Goal: Information Seeking & Learning: Learn about a topic

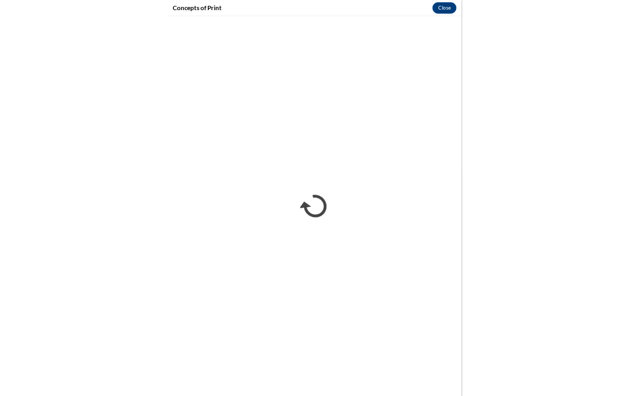
scroll to position [778, 0]
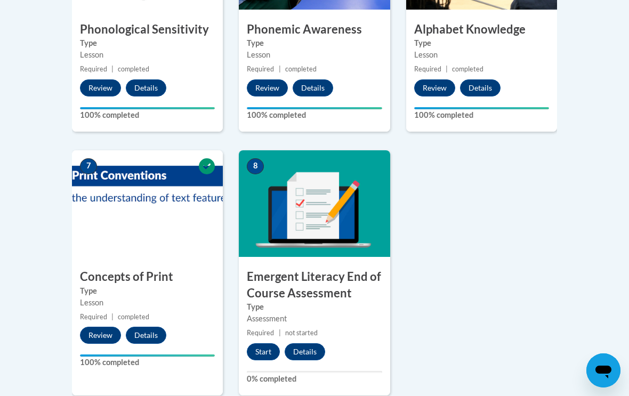
scroll to position [720, 0]
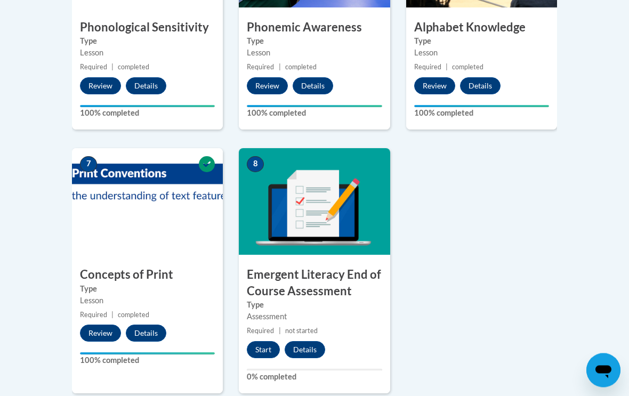
click at [262, 350] on button "Start" at bounding box center [263, 350] width 33 height 17
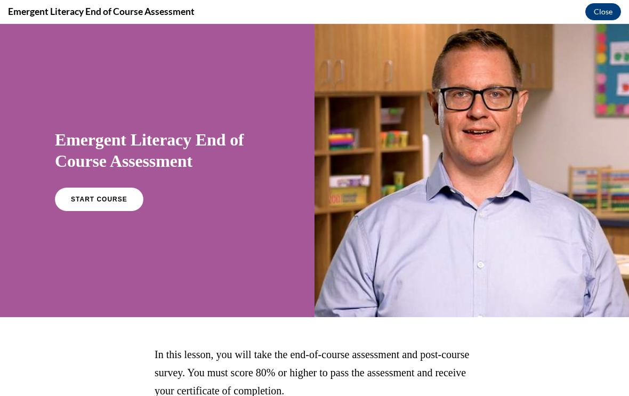
scroll to position [0, 0]
click at [107, 207] on link "START COURSE" at bounding box center [99, 199] width 88 height 23
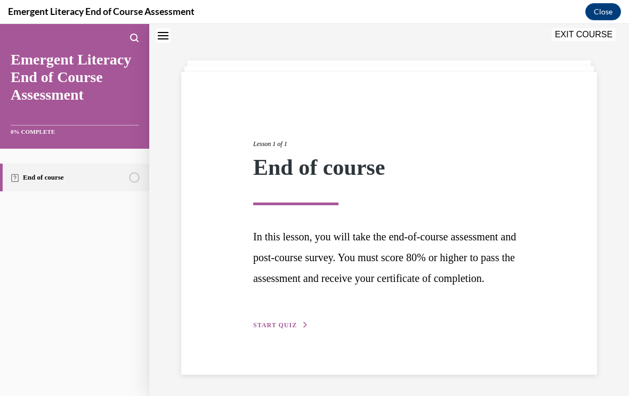
scroll to position [51, 0]
click at [288, 330] on button "START QUIZ" at bounding box center [280, 325] width 55 height 10
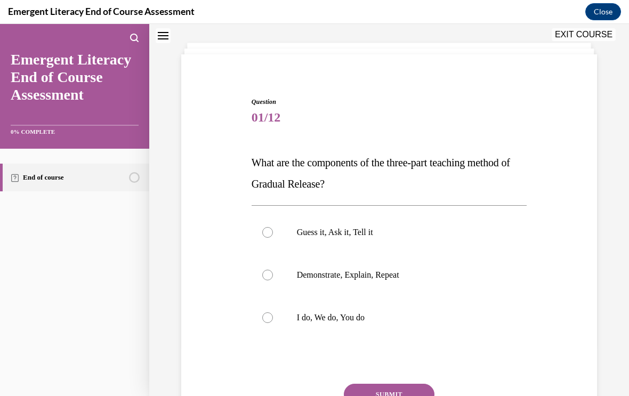
click at [321, 315] on p "I do, We do, You do" at bounding box center [399, 317] width 204 height 11
click at [273, 315] on input "I do, We do, You do" at bounding box center [267, 317] width 11 height 11
radio input "true"
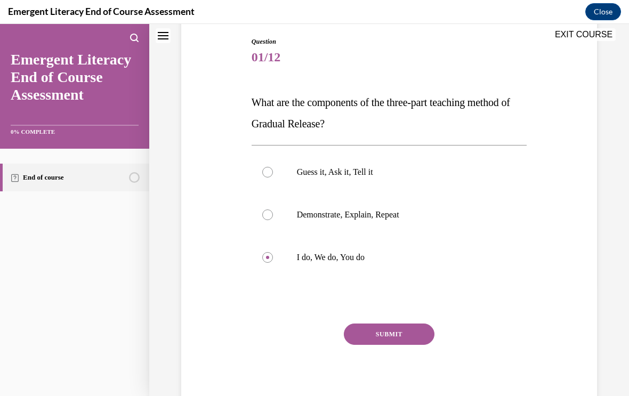
click at [389, 329] on button "SUBMIT" at bounding box center [389, 333] width 91 height 21
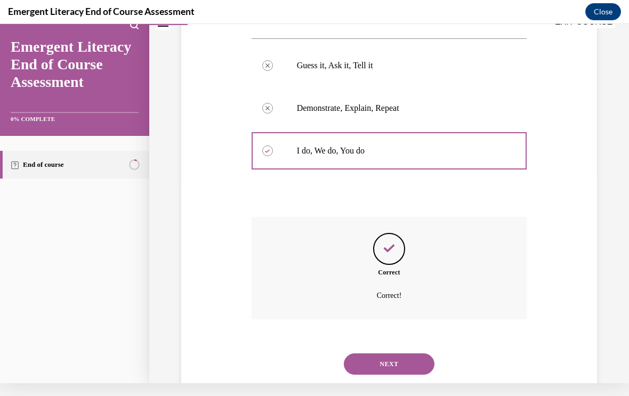
scroll to position [221, 0]
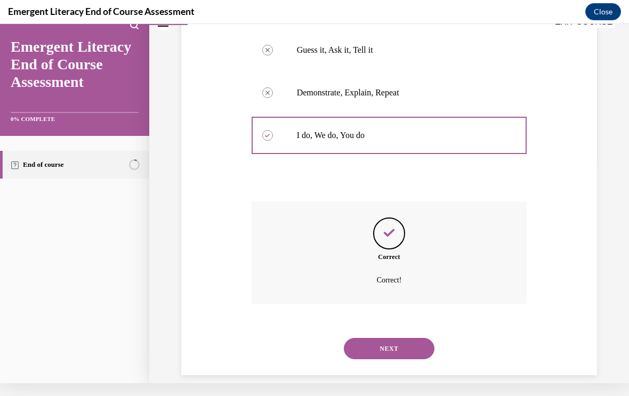
click at [374, 338] on button "NEXT" at bounding box center [389, 348] width 91 height 21
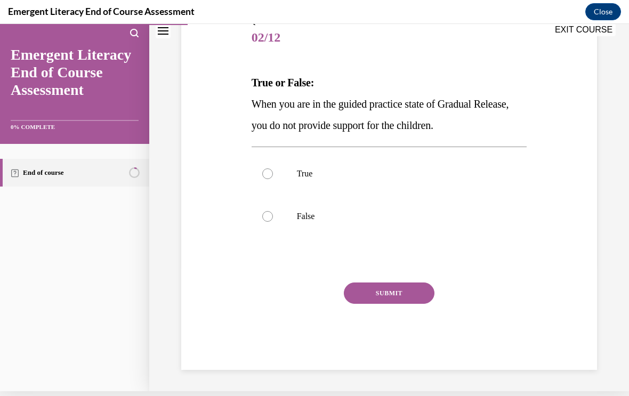
scroll to position [113, 0]
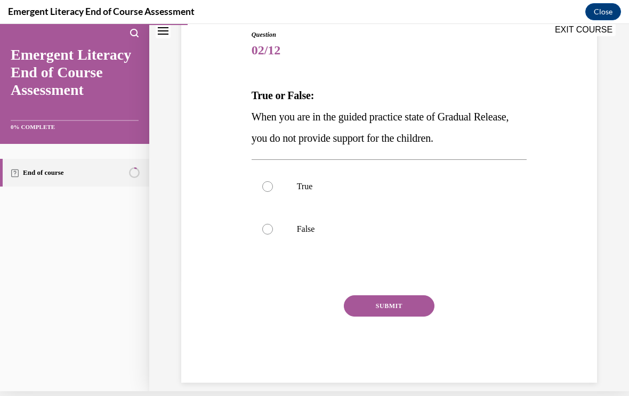
click at [282, 238] on label "False" at bounding box center [389, 229] width 275 height 43
click at [273, 234] on input "False" at bounding box center [267, 229] width 11 height 11
radio input "true"
click at [411, 313] on button "SUBMIT" at bounding box center [389, 305] width 91 height 21
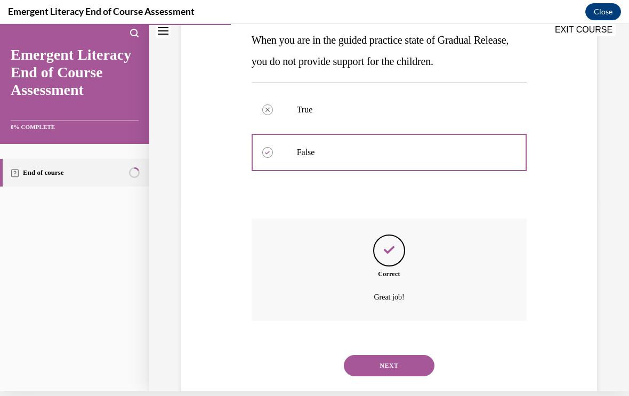
scroll to position [199, 0]
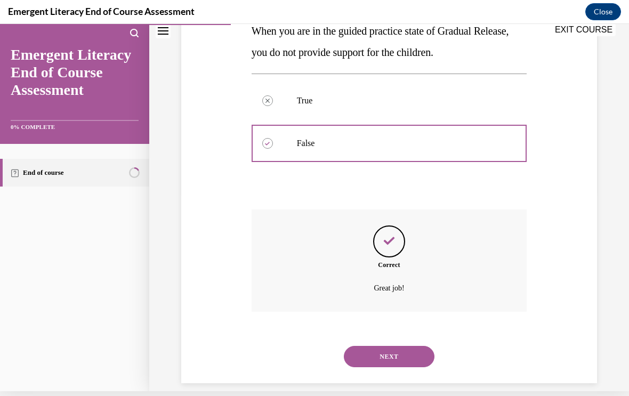
click at [408, 348] on button "NEXT" at bounding box center [389, 356] width 91 height 21
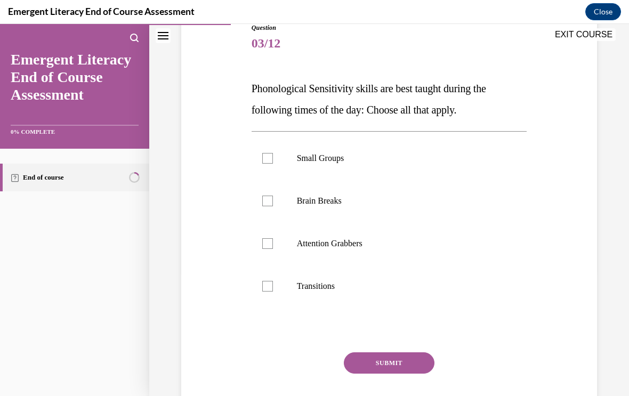
scroll to position [128, 0]
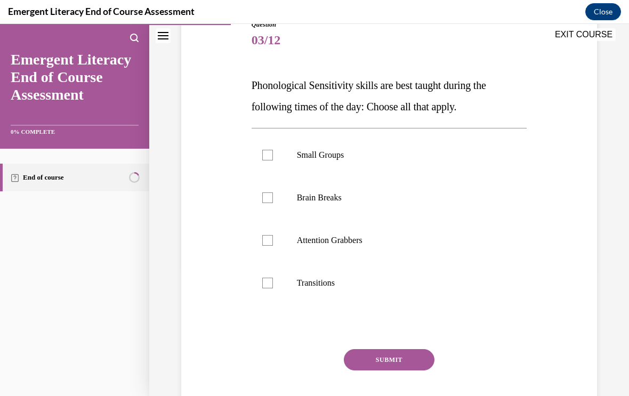
click at [269, 151] on div at bounding box center [267, 155] width 11 height 11
click at [269, 151] on input "Small Groups" at bounding box center [267, 155] width 11 height 11
checkbox input "true"
click at [267, 205] on label "Brain Breaks" at bounding box center [389, 197] width 275 height 43
click at [267, 203] on input "Brain Breaks" at bounding box center [267, 197] width 11 height 11
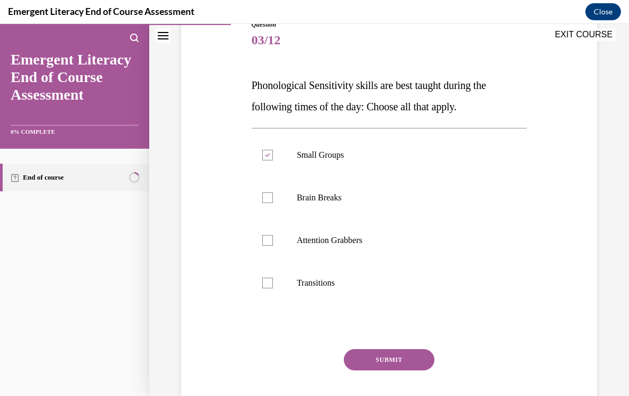
checkbox input "true"
click at [268, 237] on div at bounding box center [267, 240] width 11 height 11
click at [268, 237] on input "Attention Grabbers" at bounding box center [267, 240] width 11 height 11
checkbox input "true"
click at [261, 280] on label "Transitions" at bounding box center [389, 283] width 275 height 43
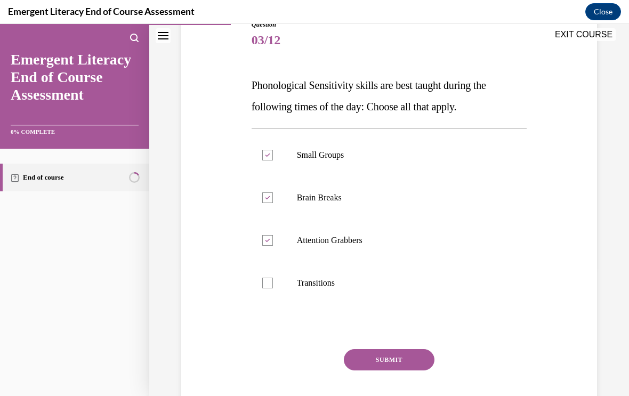
click at [262, 280] on input "Transitions" at bounding box center [267, 283] width 11 height 11
click at [262, 284] on div at bounding box center [267, 283] width 11 height 11
click at [262, 284] on input "Transitions" at bounding box center [267, 283] width 11 height 11
checkbox input "false"
click at [367, 362] on button "SUBMIT" at bounding box center [389, 359] width 91 height 21
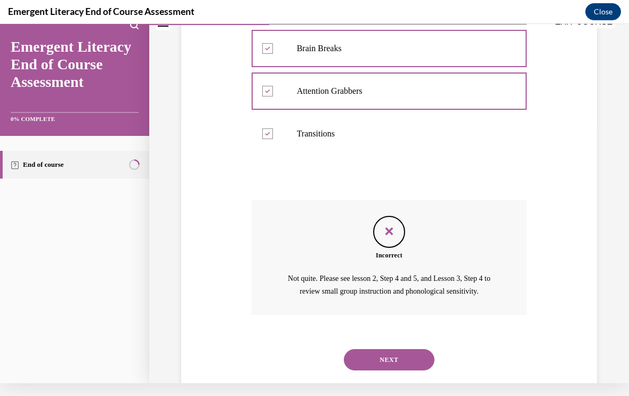
scroll to position [275, 0]
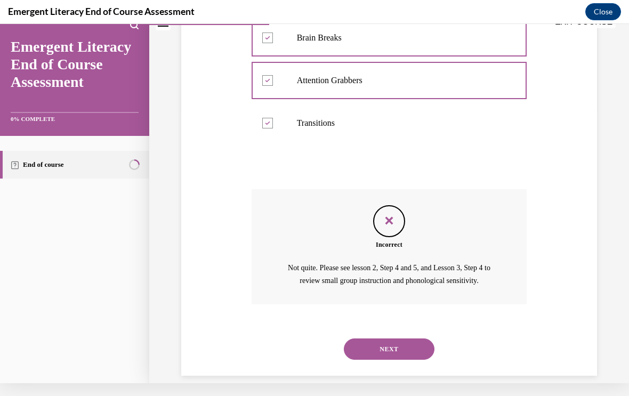
click at [372, 338] on button "NEXT" at bounding box center [389, 348] width 91 height 21
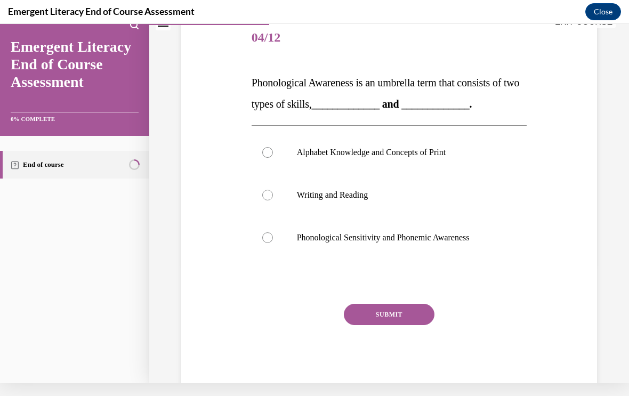
scroll to position [0, 0]
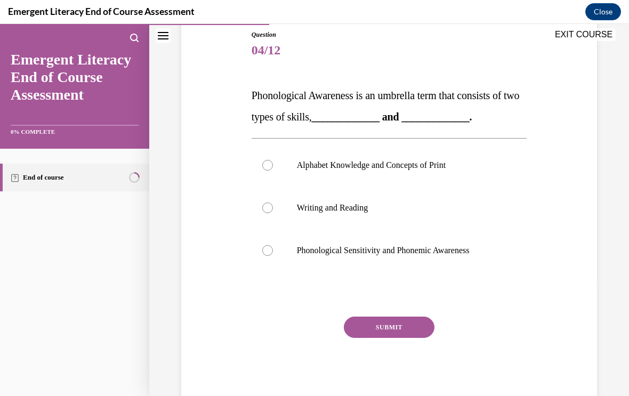
click at [274, 252] on label "Phonological Sensitivity and Phonemic Awareness" at bounding box center [389, 250] width 275 height 43
click at [273, 252] on input "Phonological Sensitivity and Phonemic Awareness" at bounding box center [267, 250] width 11 height 11
radio input "true"
click at [395, 327] on button "SUBMIT" at bounding box center [389, 327] width 91 height 21
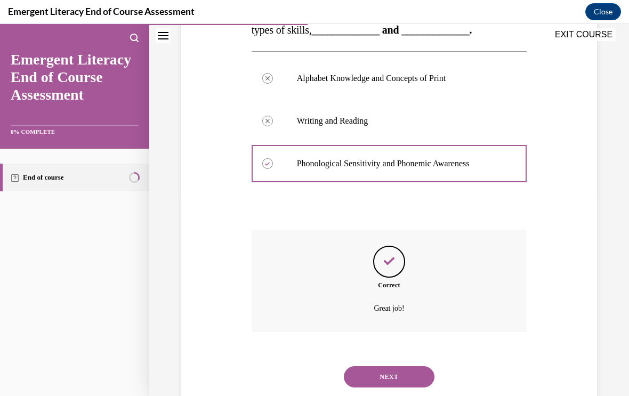
scroll to position [221, 0]
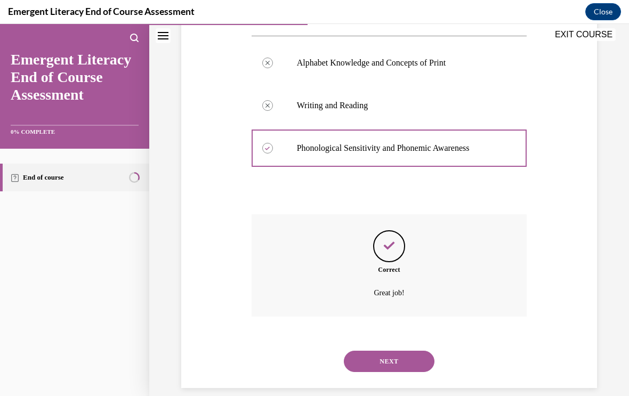
click at [383, 351] on button "NEXT" at bounding box center [389, 361] width 91 height 21
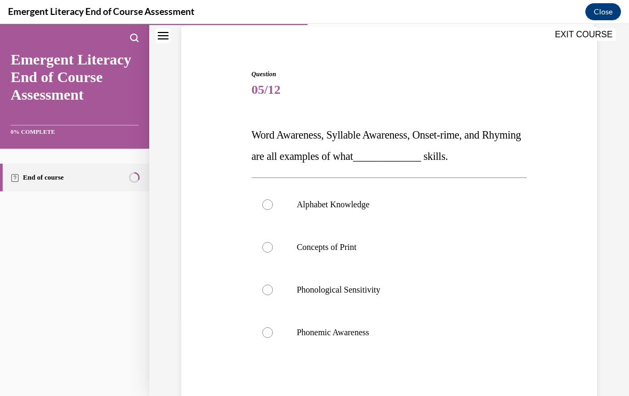
scroll to position [79, 0]
click at [267, 327] on div at bounding box center [267, 332] width 11 height 11
click at [267, 327] on input "Phonemic Awareness" at bounding box center [267, 332] width 11 height 11
radio input "true"
click at [264, 289] on div at bounding box center [267, 290] width 11 height 11
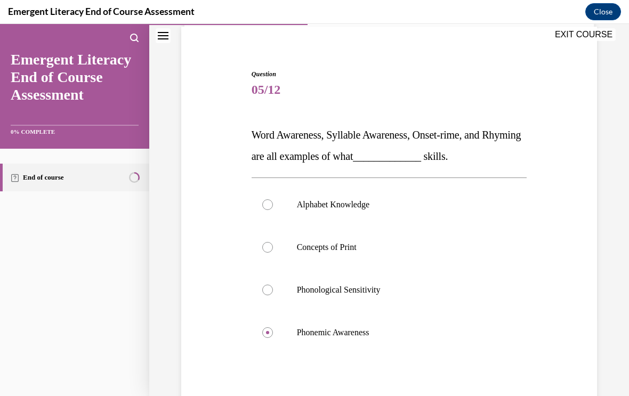
click at [264, 289] on input "Phonological Sensitivity" at bounding box center [267, 290] width 11 height 11
radio input "true"
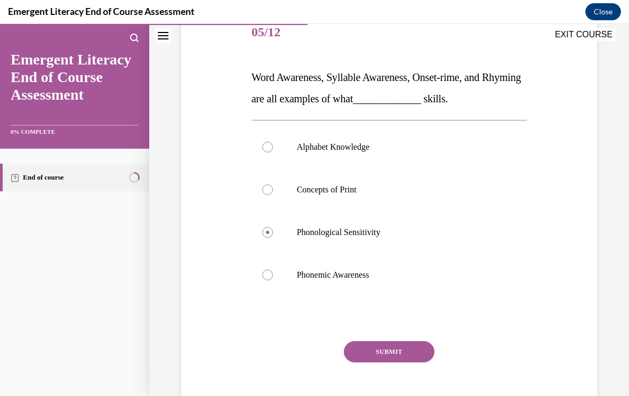
click at [374, 358] on button "SUBMIT" at bounding box center [389, 351] width 91 height 21
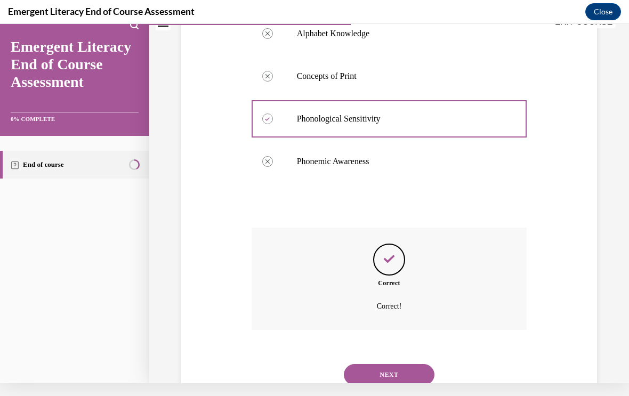
scroll to position [263, 0]
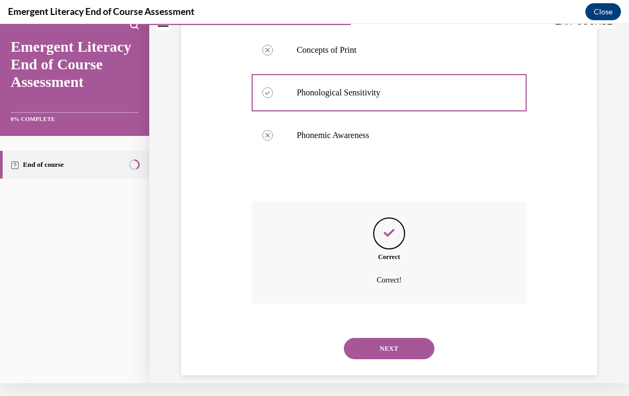
click at [364, 344] on button "NEXT" at bounding box center [389, 348] width 91 height 21
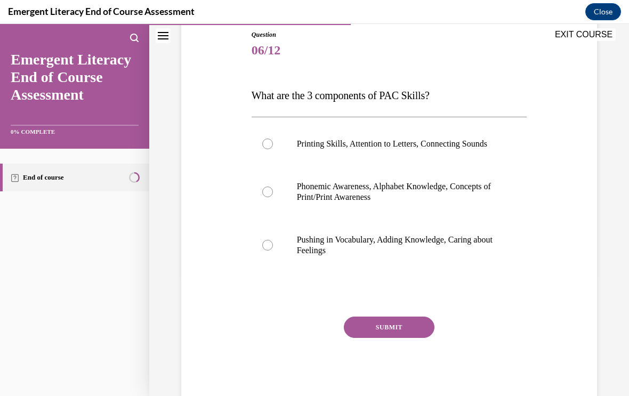
click at [275, 208] on label "Phonemic Awareness, Alphabet Knowledge, Concepts of Print/Print Awareness" at bounding box center [389, 191] width 275 height 53
click at [273, 197] on input "Phonemic Awareness, Alphabet Knowledge, Concepts of Print/Print Awareness" at bounding box center [267, 191] width 11 height 11
radio input "true"
click at [396, 335] on button "SUBMIT" at bounding box center [389, 327] width 91 height 21
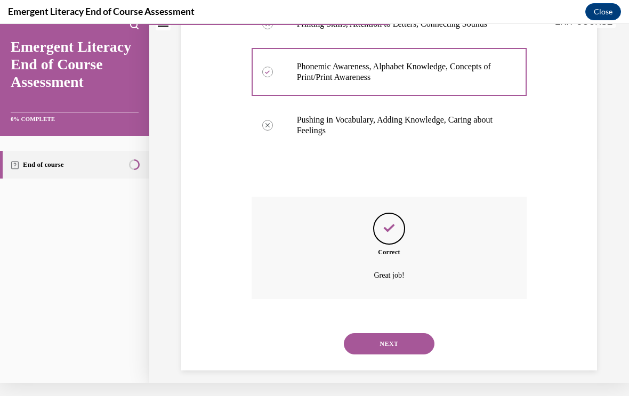
scroll to position [231, 0]
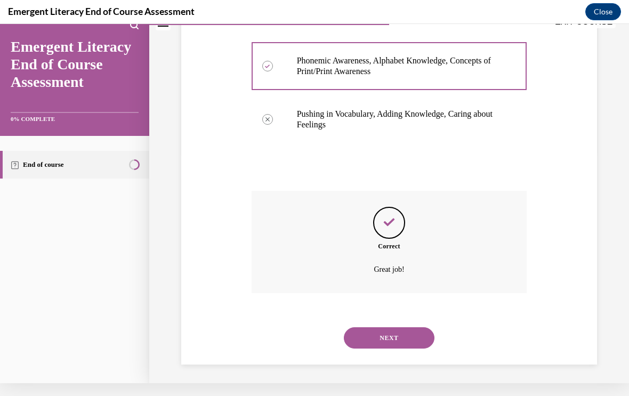
click at [393, 336] on button "NEXT" at bounding box center [389, 337] width 91 height 21
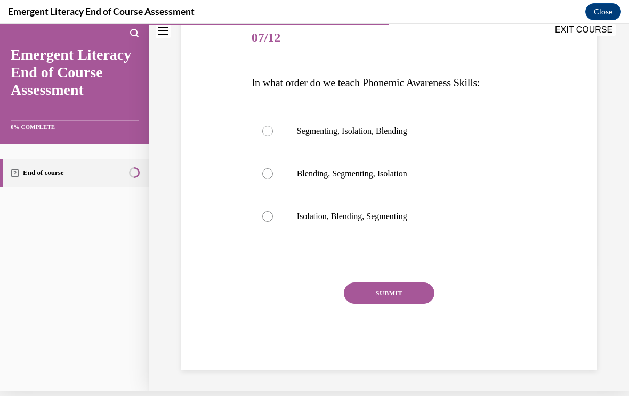
scroll to position [113, 0]
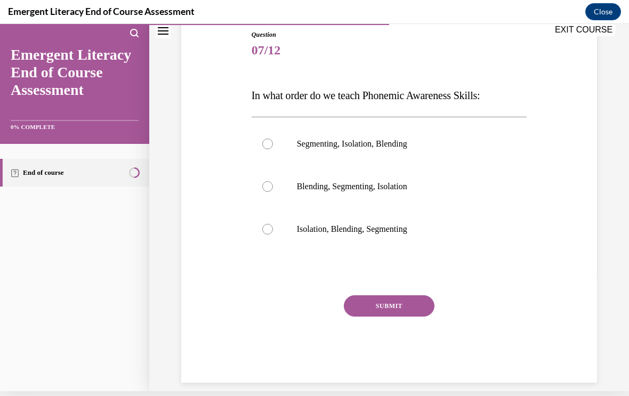
click at [291, 225] on label "Isolation, Blending, Segmenting" at bounding box center [389, 229] width 275 height 43
click at [273, 225] on input "Isolation, Blending, Segmenting" at bounding box center [267, 229] width 11 height 11
radio input "true"
click at [406, 296] on button "SUBMIT" at bounding box center [389, 305] width 91 height 21
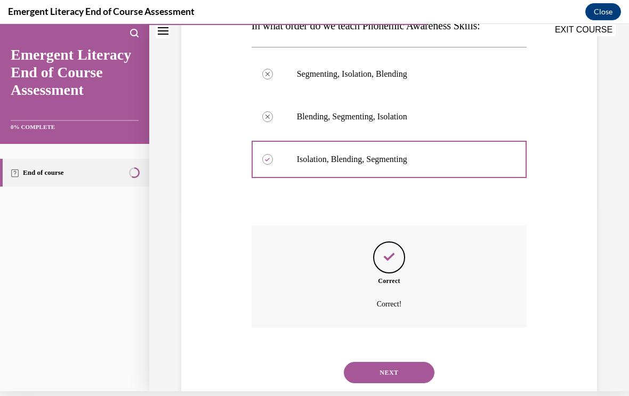
scroll to position [199, 0]
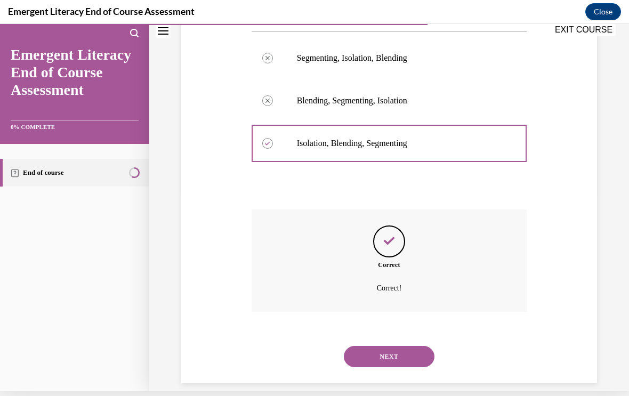
click at [401, 346] on button "NEXT" at bounding box center [389, 356] width 91 height 21
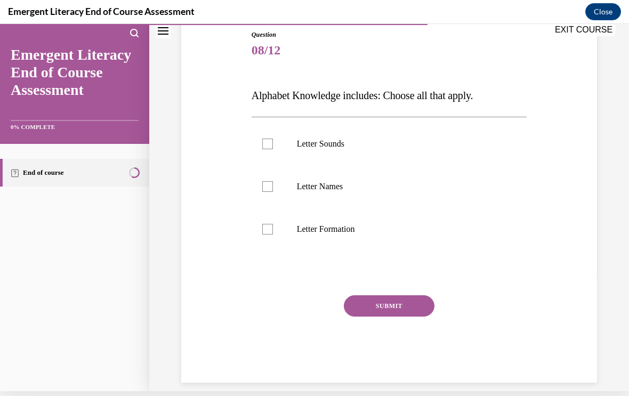
click at [264, 139] on div at bounding box center [267, 144] width 11 height 11
click at [264, 139] on input "Letter Sounds" at bounding box center [267, 144] width 11 height 11
checkbox input "true"
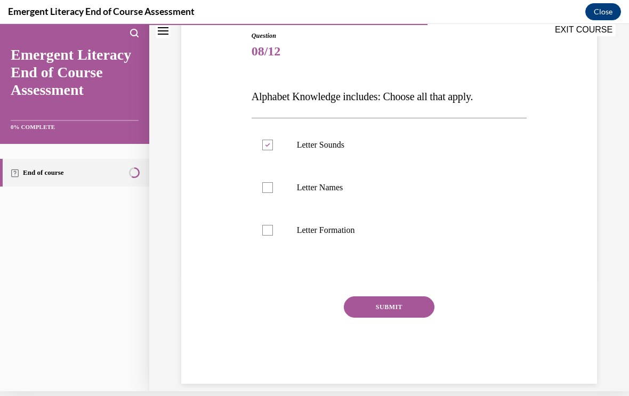
click at [275, 186] on label "Letter Names" at bounding box center [389, 187] width 275 height 43
click at [273, 186] on input "Letter Names" at bounding box center [267, 187] width 11 height 11
checkbox input "true"
click at [270, 237] on label "Letter Formation" at bounding box center [389, 230] width 275 height 43
click at [270, 236] on input "Letter Formation" at bounding box center [267, 230] width 11 height 11
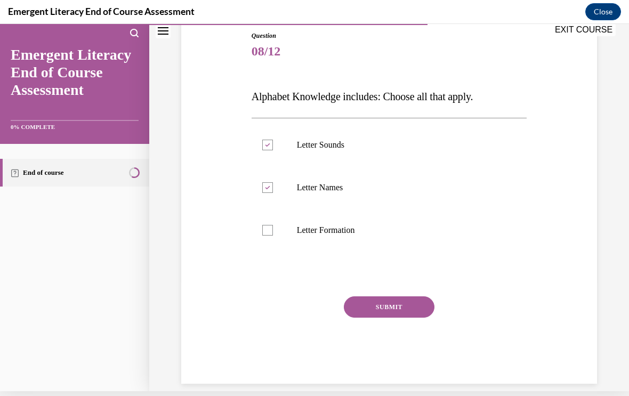
checkbox input "true"
click at [386, 304] on button "SUBMIT" at bounding box center [389, 306] width 91 height 21
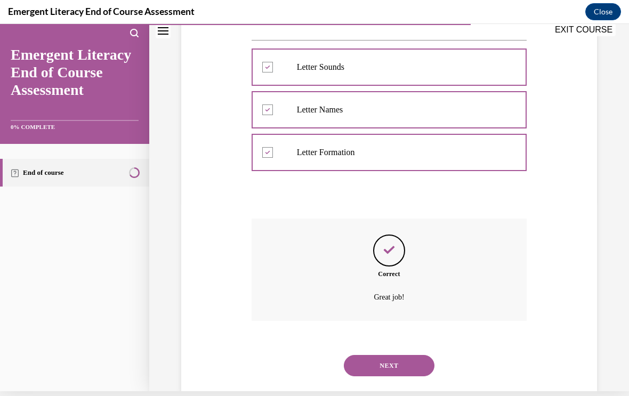
scroll to position [199, 0]
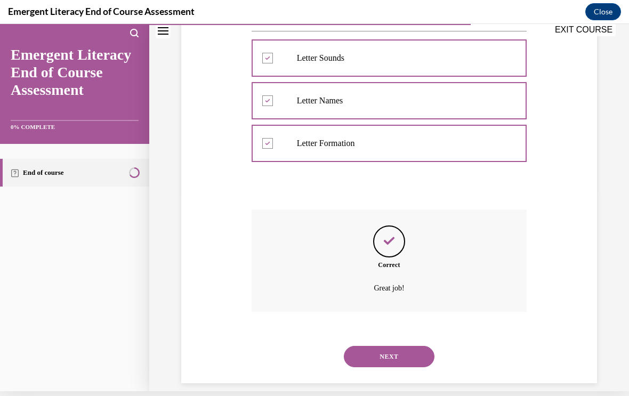
click at [420, 346] on button "NEXT" at bounding box center [389, 356] width 91 height 21
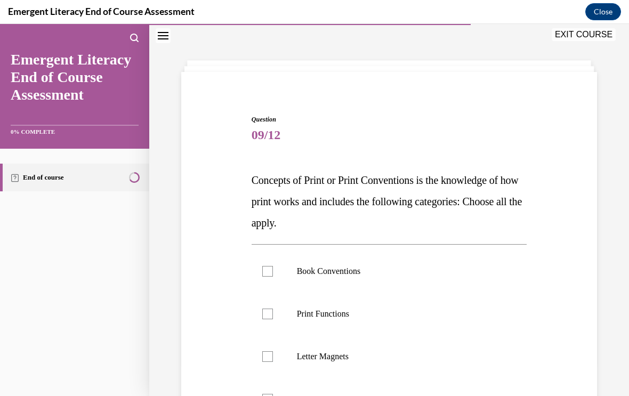
scroll to position [35, 0]
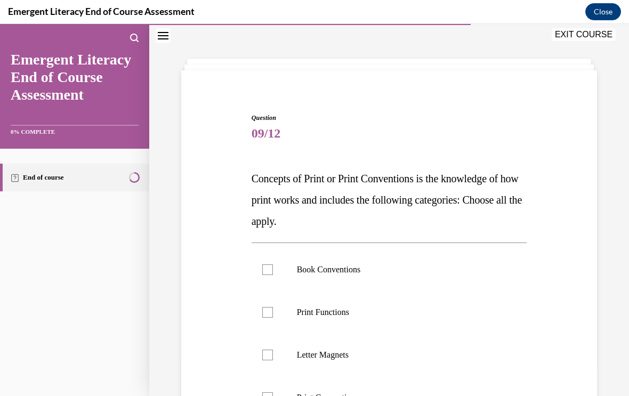
click at [259, 267] on label "Book Conventions" at bounding box center [389, 269] width 275 height 43
click at [262, 267] on input "Book Conventions" at bounding box center [267, 269] width 11 height 11
checkbox input "true"
click at [259, 312] on label "Print Functions" at bounding box center [389, 312] width 275 height 43
click at [262, 312] on input "Print Functions" at bounding box center [267, 312] width 11 height 11
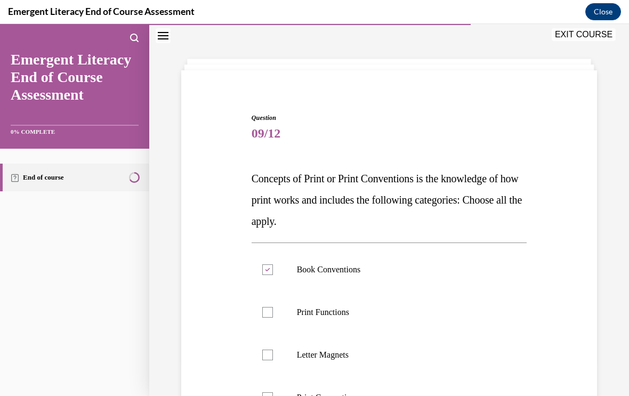
checkbox input "true"
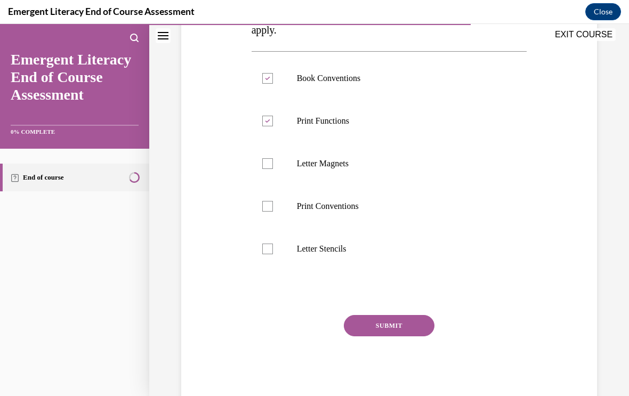
scroll to position [226, 0]
click at [259, 201] on label "Print Conventions" at bounding box center [389, 206] width 275 height 43
click at [262, 201] on input "Print Conventions" at bounding box center [267, 206] width 11 height 11
checkbox input "true"
click at [374, 329] on button "SUBMIT" at bounding box center [389, 325] width 91 height 21
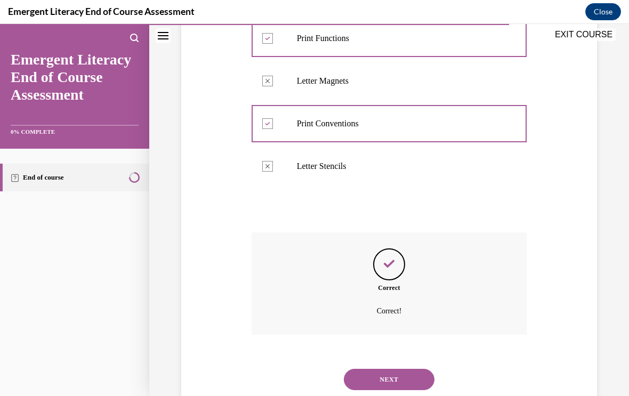
scroll to position [327, 0]
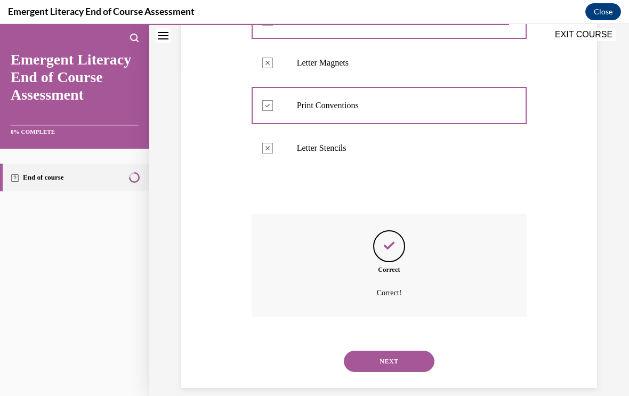
click at [412, 354] on button "NEXT" at bounding box center [389, 361] width 91 height 21
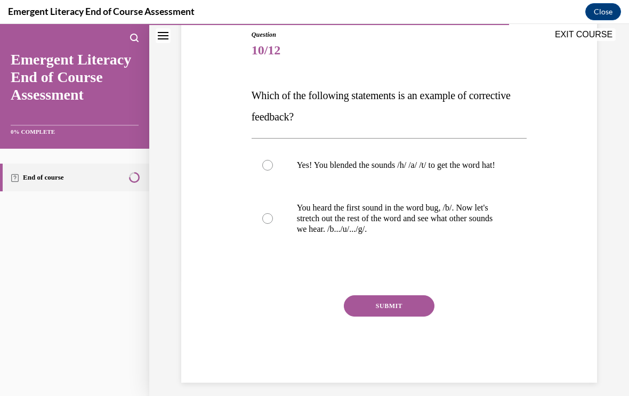
click at [261, 157] on label "Yes! You blended the sounds /h/ /a/ /t/ to get the word hat!" at bounding box center [389, 165] width 275 height 43
click at [262, 160] on input "Yes! You blended the sounds /h/ /a/ /t/ to get the word hat!" at bounding box center [267, 165] width 11 height 11
radio input "true"
click at [274, 223] on label "You heard the first sound in the word bug, /b/. Now let's stretch out the rest …" at bounding box center [389, 218] width 275 height 64
click at [273, 223] on input "You heard the first sound in the word bug, /b/. Now let's stretch out the rest …" at bounding box center [267, 218] width 11 height 11
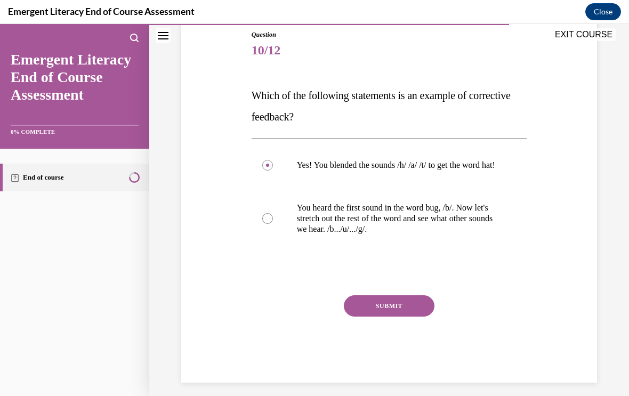
radio input "true"
click at [393, 317] on button "SUBMIT" at bounding box center [389, 305] width 91 height 21
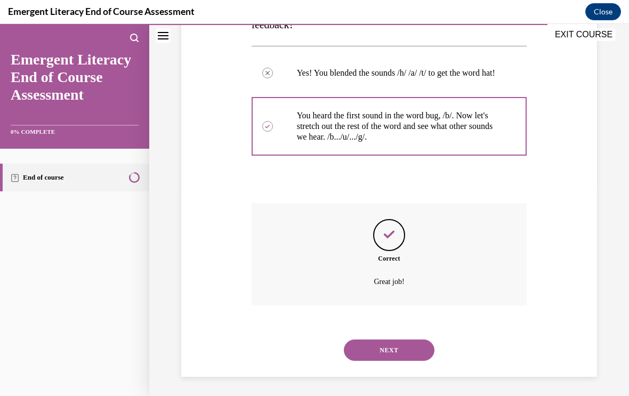
scroll to position [210, 0]
click at [417, 344] on button "NEXT" at bounding box center [389, 350] width 91 height 21
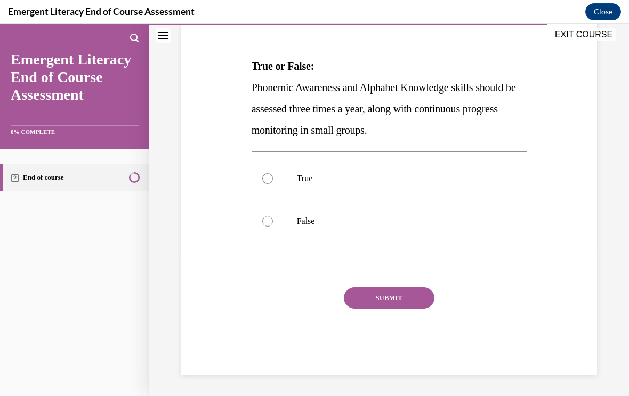
scroll to position [118, 0]
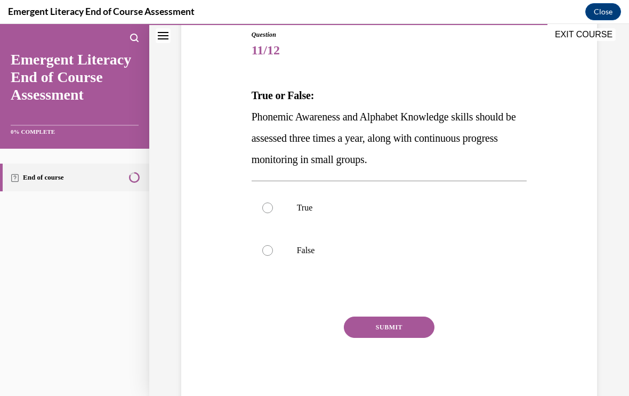
click at [263, 202] on label "True" at bounding box center [389, 207] width 275 height 43
click at [263, 202] on input "True" at bounding box center [267, 207] width 11 height 11
radio input "true"
click at [409, 325] on button "SUBMIT" at bounding box center [389, 327] width 91 height 21
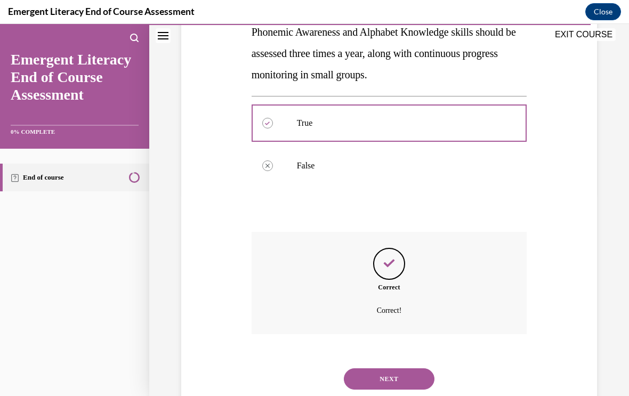
scroll to position [221, 0]
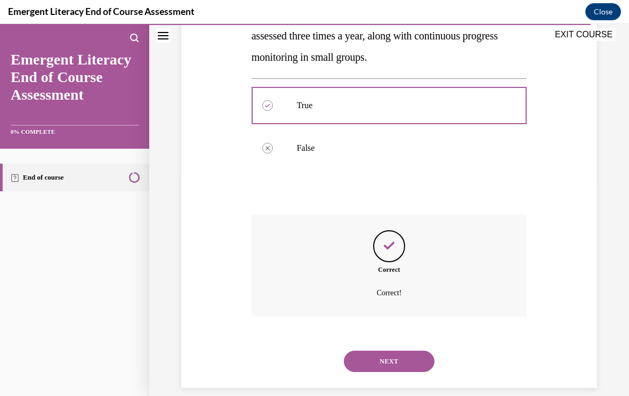
click at [420, 351] on button "NEXT" at bounding box center [389, 361] width 91 height 21
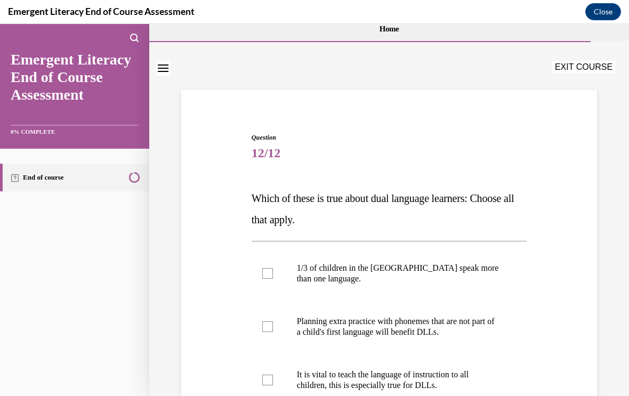
scroll to position [40, 0]
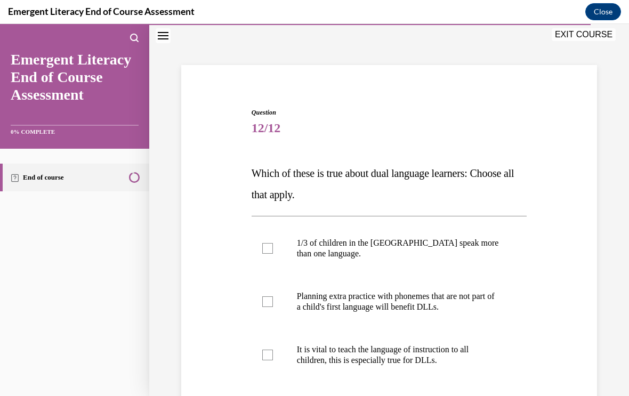
click at [269, 251] on div at bounding box center [267, 248] width 11 height 11
click at [269, 251] on input "1/3 of children in the US speak more than one language." at bounding box center [267, 248] width 11 height 11
checkbox input "true"
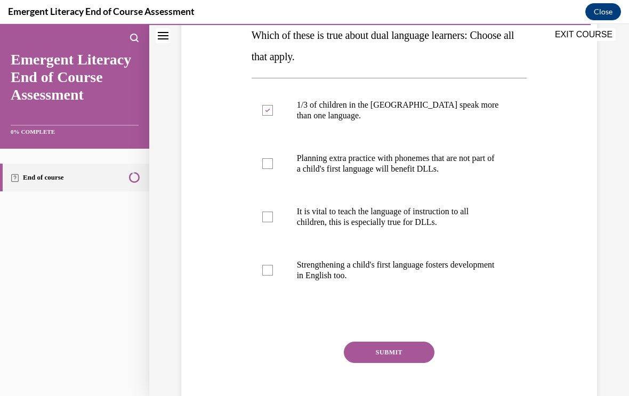
scroll to position [179, 0]
click at [270, 167] on div at bounding box center [267, 163] width 11 height 11
click at [270, 167] on input "Planning extra practice with phonemes that are not part of a child's first lang…" at bounding box center [267, 163] width 11 height 11
checkbox input "true"
click at [269, 225] on label "It is vital to teach the language of instruction to all children, this is espec…" at bounding box center [389, 216] width 275 height 53
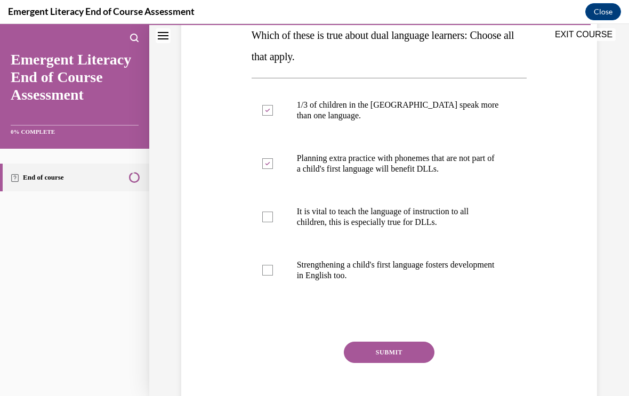
click at [269, 222] on input "It is vital to teach the language of instruction to all children, this is espec…" at bounding box center [267, 217] width 11 height 11
checkbox input "true"
click at [246, 278] on div "Question 12/12 Which of these is true about dual language learners: Choose all …" at bounding box center [389, 183] width 421 height 491
click at [278, 271] on label "Strengthening a child's first language fosters development in English too." at bounding box center [389, 270] width 275 height 53
click at [273, 271] on input "Strengthening a child's first language fosters development in English too." at bounding box center [267, 270] width 11 height 11
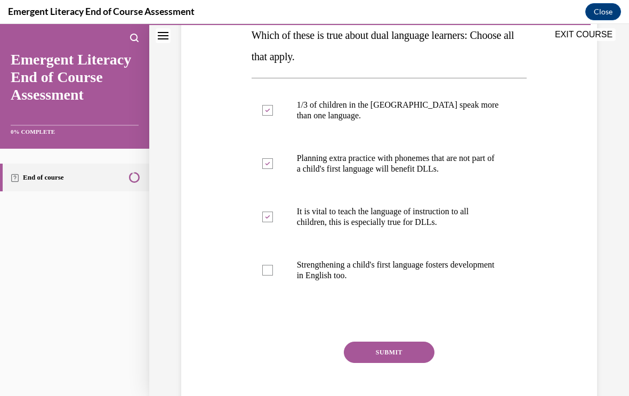
checkbox input "true"
click at [398, 355] on button "SUBMIT" at bounding box center [389, 352] width 91 height 21
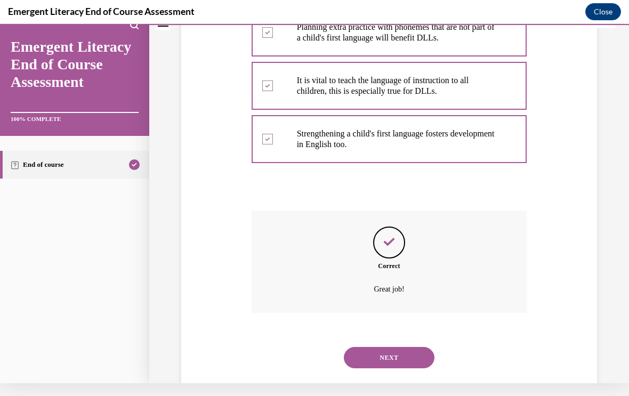
scroll to position [306, 0]
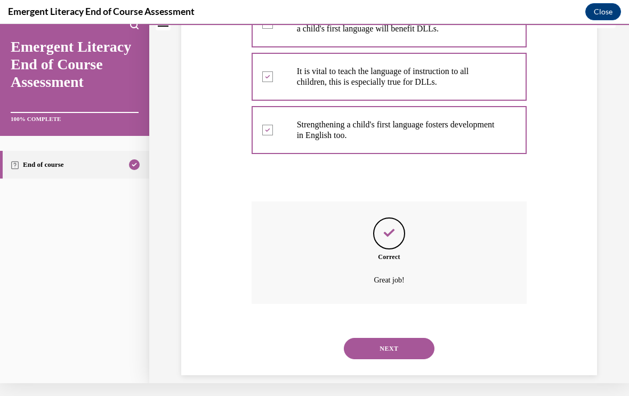
click at [425, 338] on button "NEXT" at bounding box center [389, 348] width 91 height 21
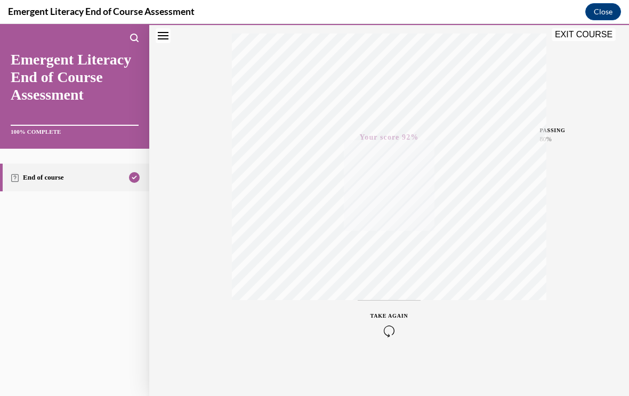
scroll to position [174, 0]
click at [595, 36] on button "EXIT COURSE" at bounding box center [583, 34] width 64 height 13
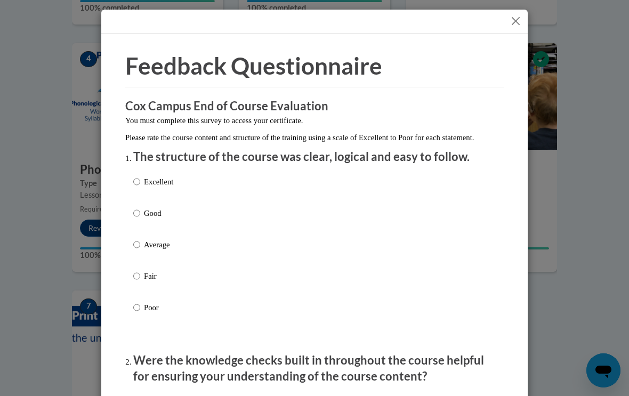
click at [152, 177] on p "Excellent" at bounding box center [158, 182] width 29 height 12
click at [140, 177] on input "Excellent" at bounding box center [136, 182] width 7 height 12
radio input "true"
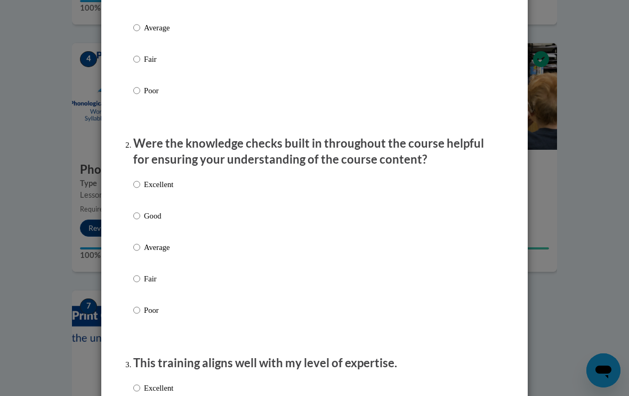
scroll to position [220, 0]
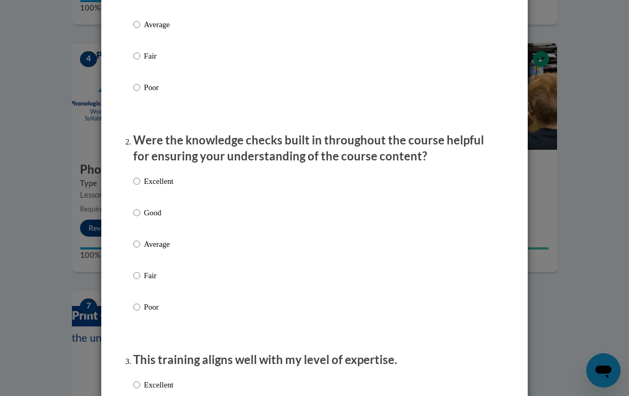
click at [146, 175] on p "Excellent" at bounding box center [158, 181] width 29 height 12
click at [140, 175] on input "Excellent" at bounding box center [136, 181] width 7 height 12
radio input "true"
click at [142, 175] on label "Excellent" at bounding box center [153, 189] width 40 height 29
click at [140, 175] on input "Excellent" at bounding box center [136, 181] width 7 height 12
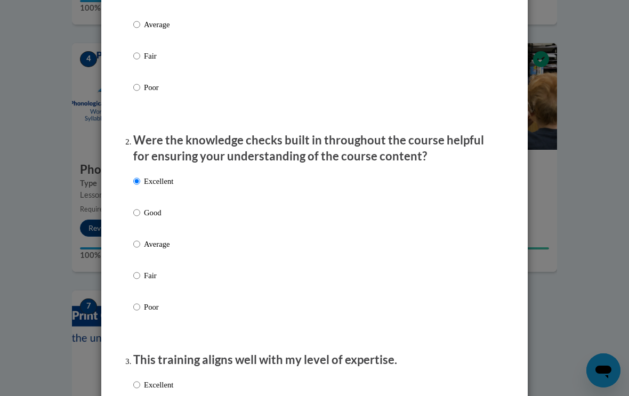
click at [147, 385] on p "Excellent" at bounding box center [158, 385] width 29 height 12
click at [140, 385] on input "Excellent" at bounding box center [136, 385] width 7 height 12
radio input "true"
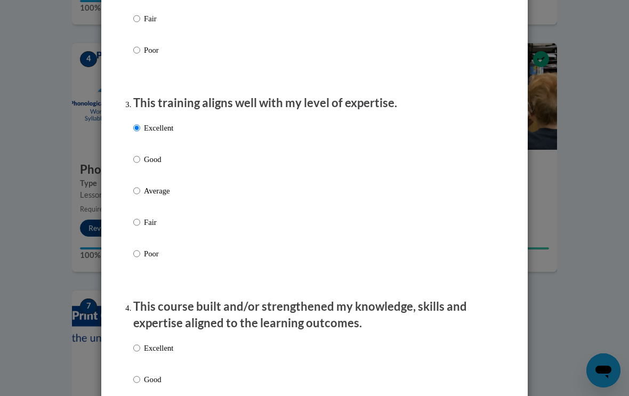
scroll to position [526, 0]
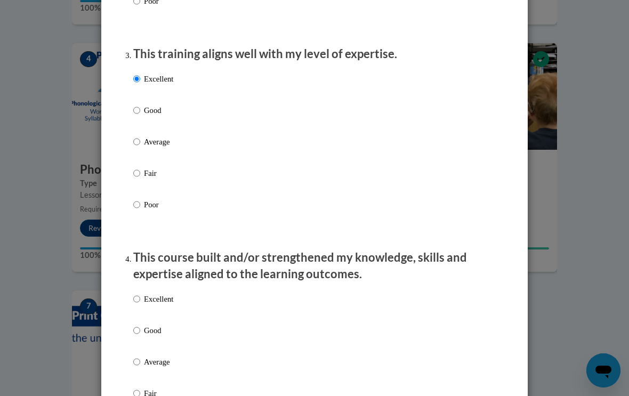
click at [168, 293] on p "Excellent" at bounding box center [158, 299] width 29 height 12
click at [140, 293] on input "Excellent" at bounding box center [136, 299] width 7 height 12
radio input "true"
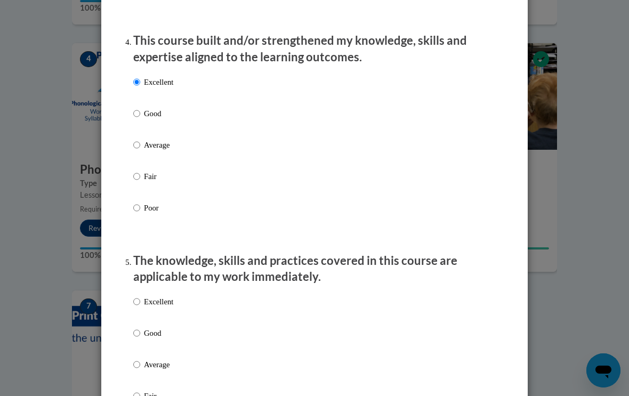
scroll to position [751, 0]
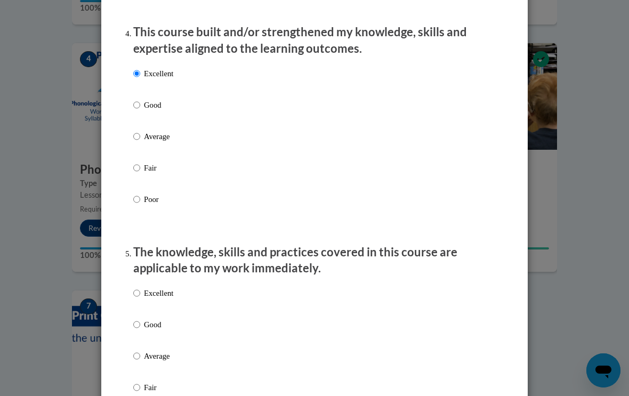
click at [171, 290] on p "Excellent" at bounding box center [158, 293] width 29 height 12
click at [140, 290] on input "Excellent" at bounding box center [136, 293] width 7 height 12
radio input "true"
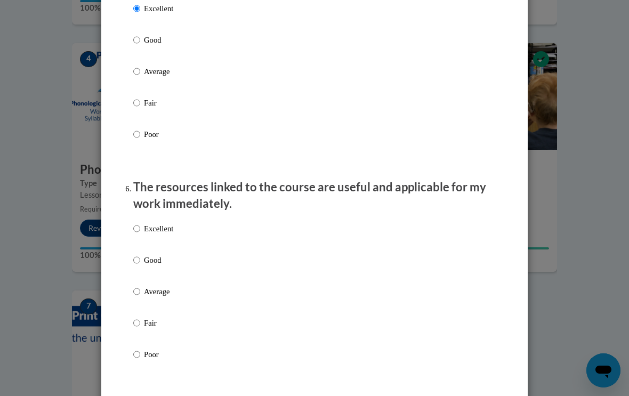
scroll to position [1041, 0]
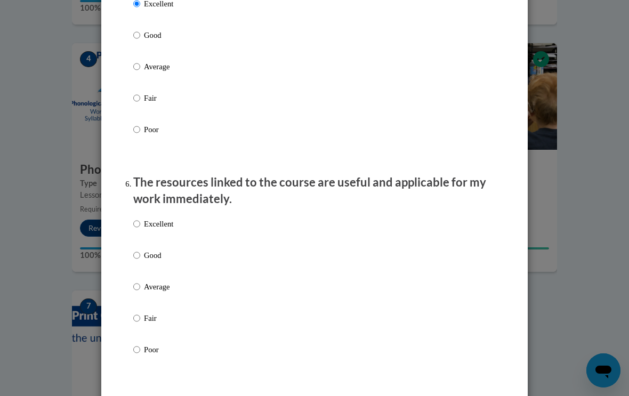
click at [172, 218] on p "Excellent" at bounding box center [158, 224] width 29 height 12
click at [140, 218] on input "Excellent" at bounding box center [136, 224] width 7 height 12
radio input "true"
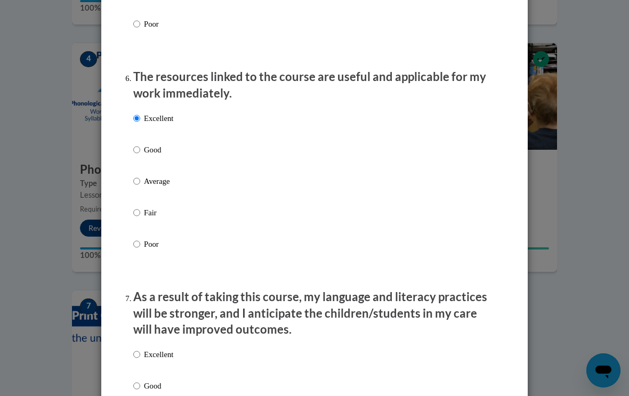
scroll to position [1177, 0]
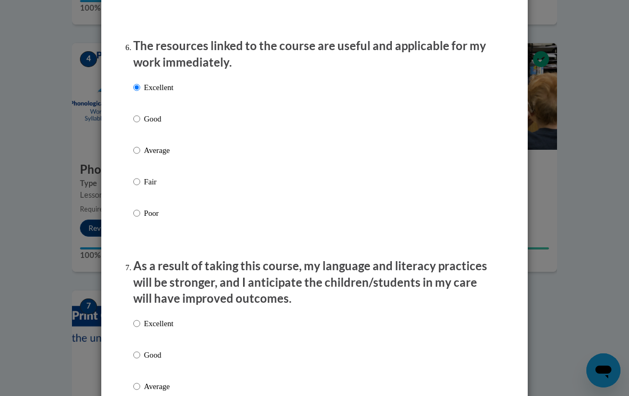
click at [172, 322] on p "Excellent" at bounding box center [158, 324] width 29 height 12
click at [140, 322] on input "Excellent" at bounding box center [136, 324] width 7 height 12
radio input "true"
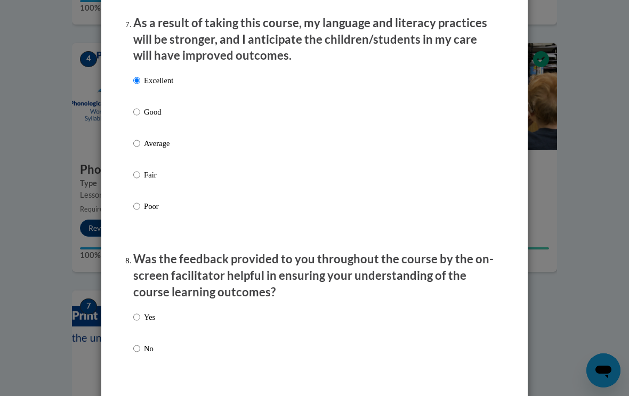
scroll to position [1455, 0]
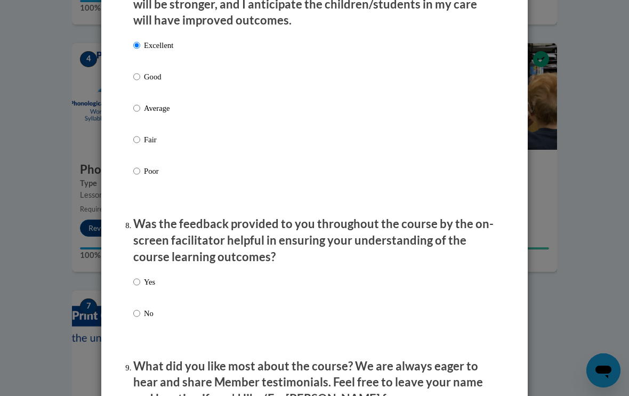
click at [152, 278] on p "Yes" at bounding box center [149, 282] width 11 height 12
click at [140, 278] on input "Yes" at bounding box center [136, 282] width 7 height 12
radio input "true"
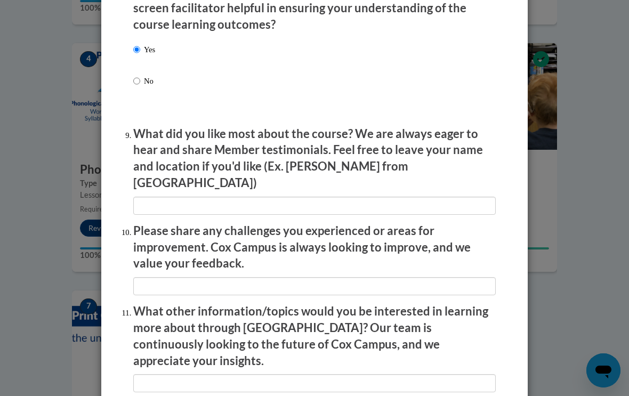
scroll to position [1689, 0]
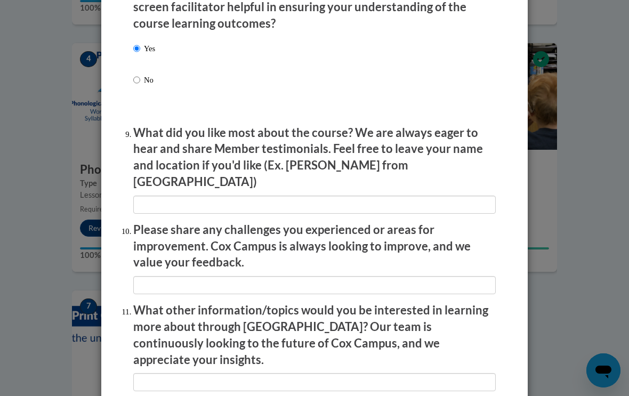
click at [291, 167] on li "What did you like most about the course? We are always eager to hear and share …" at bounding box center [314, 169] width 362 height 89
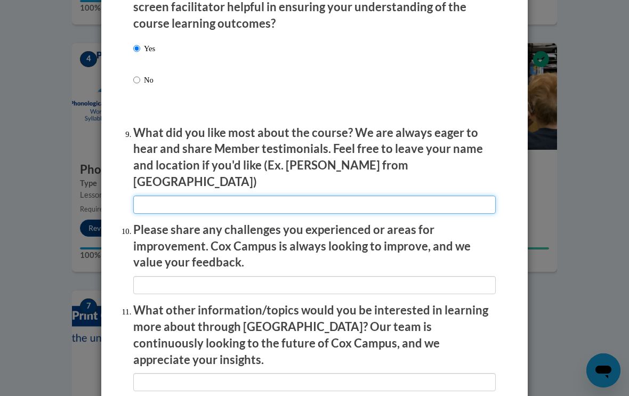
click at [340, 196] on input "textbox" at bounding box center [314, 205] width 362 height 18
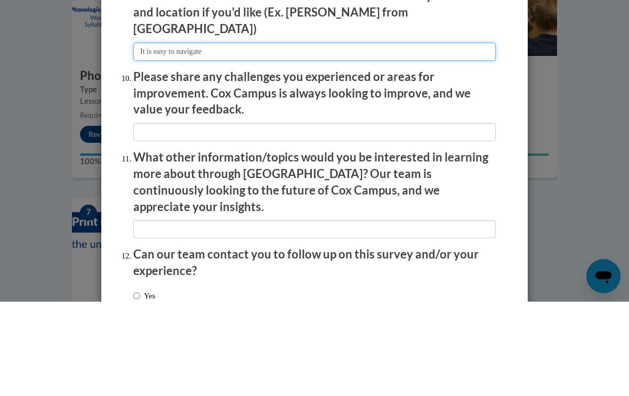
scroll to position [1768, 0]
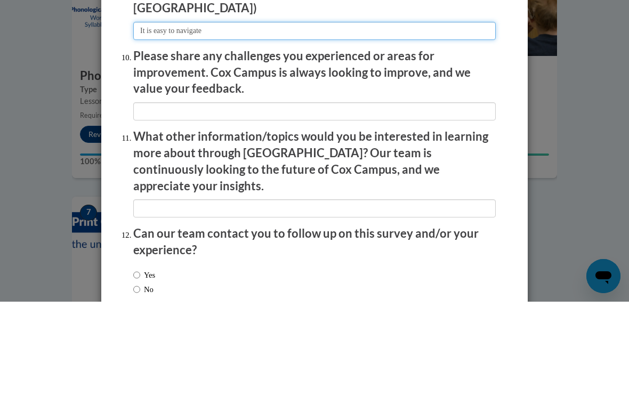
type input "It is easy to navigate"
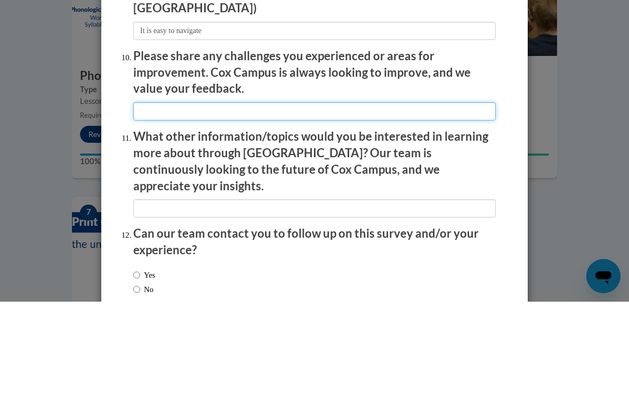
click at [371, 197] on input "textbox" at bounding box center [314, 206] width 362 height 18
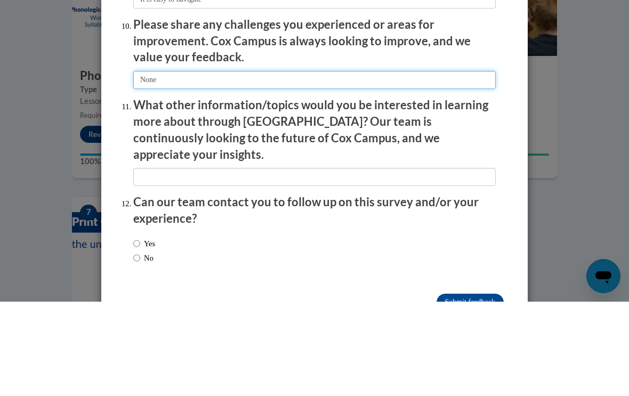
scroll to position [1799, 0]
type input "None"
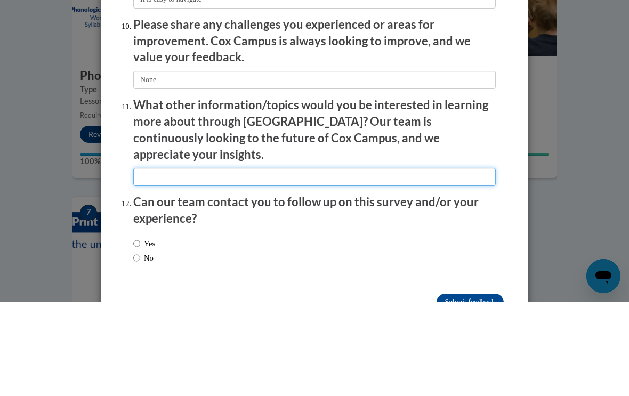
click at [358, 262] on input "textbox" at bounding box center [314, 271] width 362 height 18
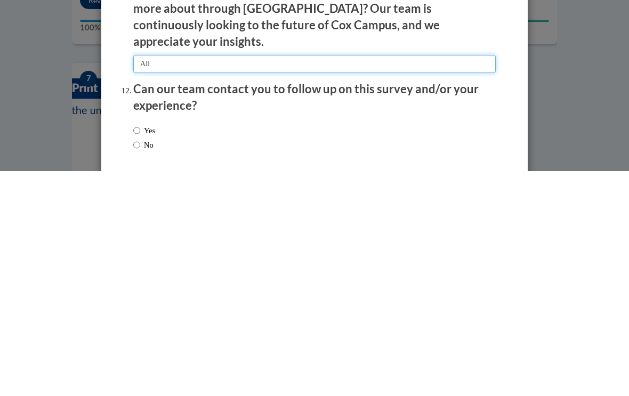
scroll to position [582, 0]
type input "All"
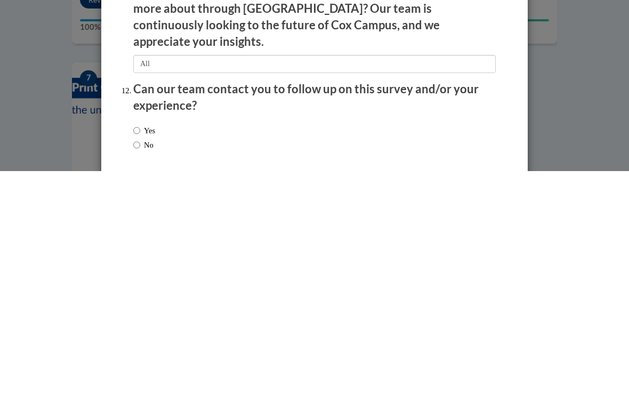
click at [144, 344] on div "Yes No" at bounding box center [144, 362] width 22 height 37
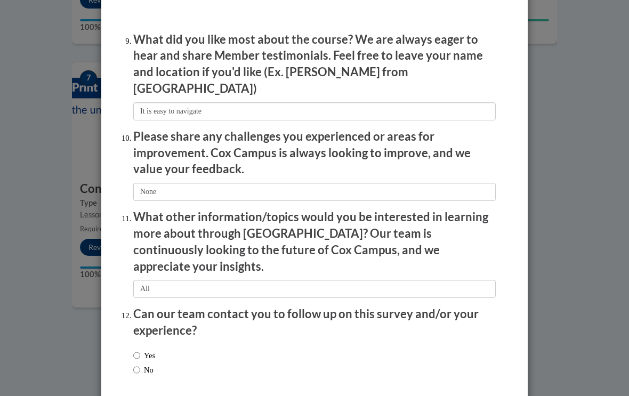
click at [139, 350] on input "Yes" at bounding box center [136, 356] width 7 height 12
radio input "true"
